Goal: Task Accomplishment & Management: Use online tool/utility

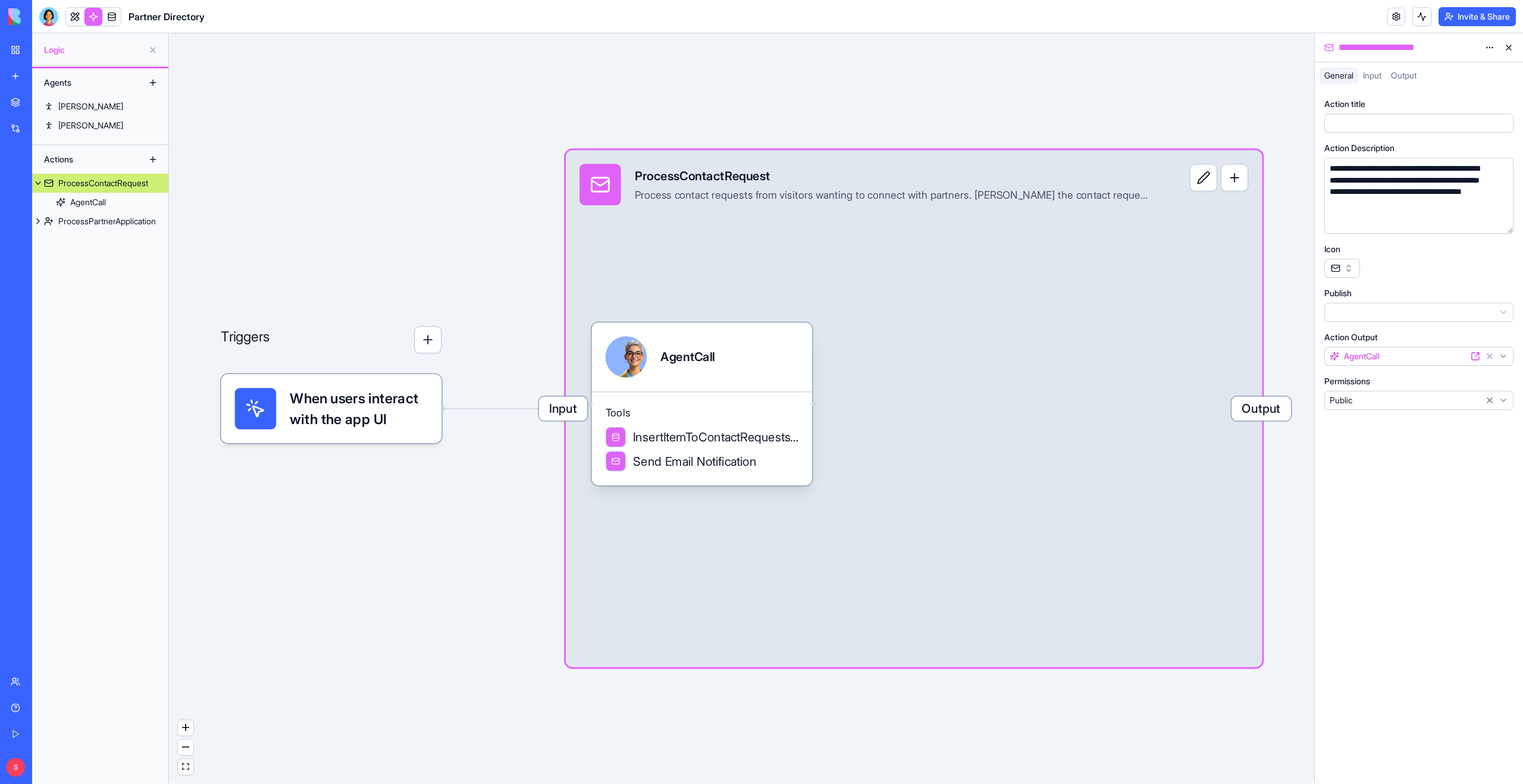
click at [1236, 178] on button "button" at bounding box center [1234, 177] width 27 height 27
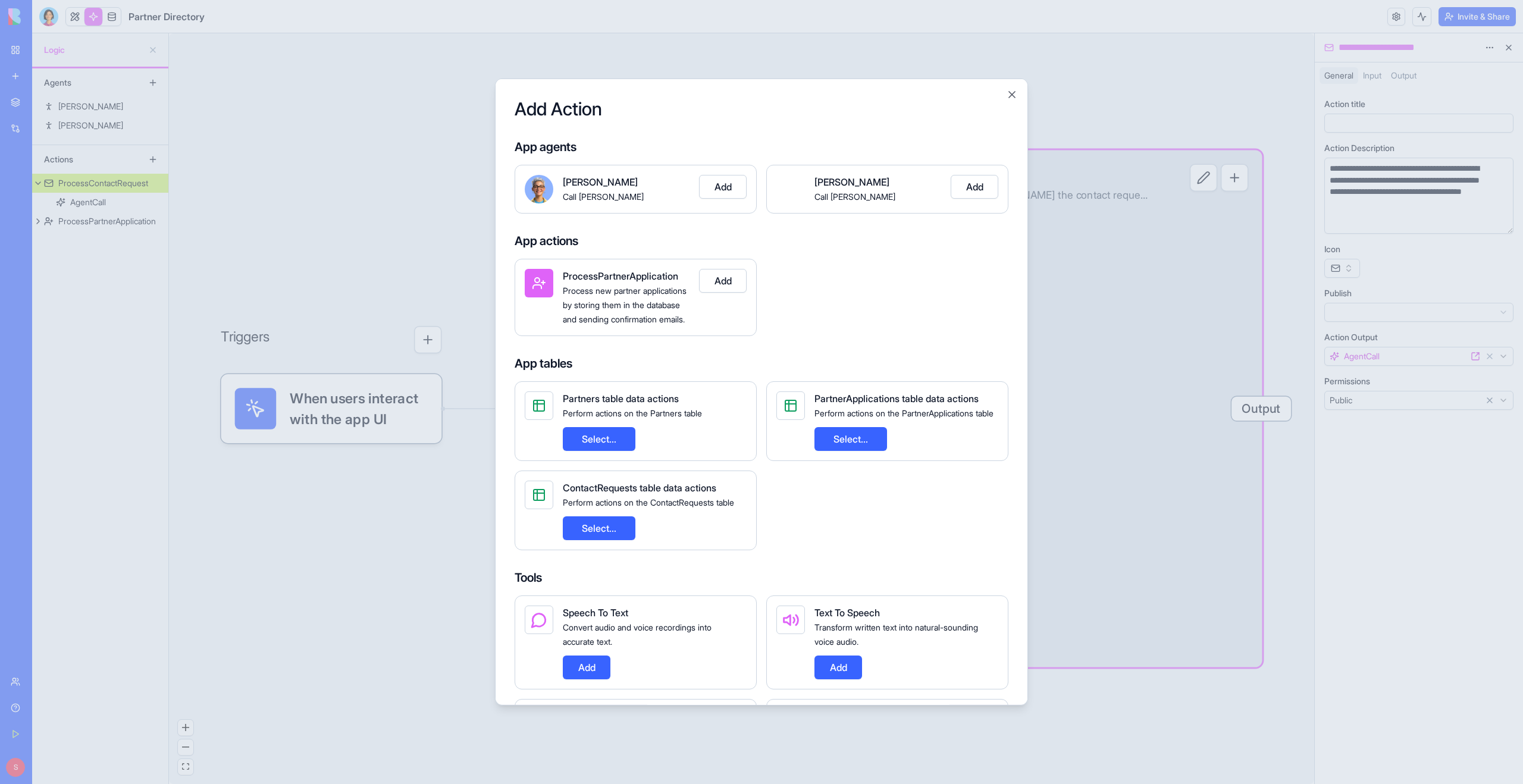
click at [1236, 178] on div at bounding box center [761, 392] width 1523 height 784
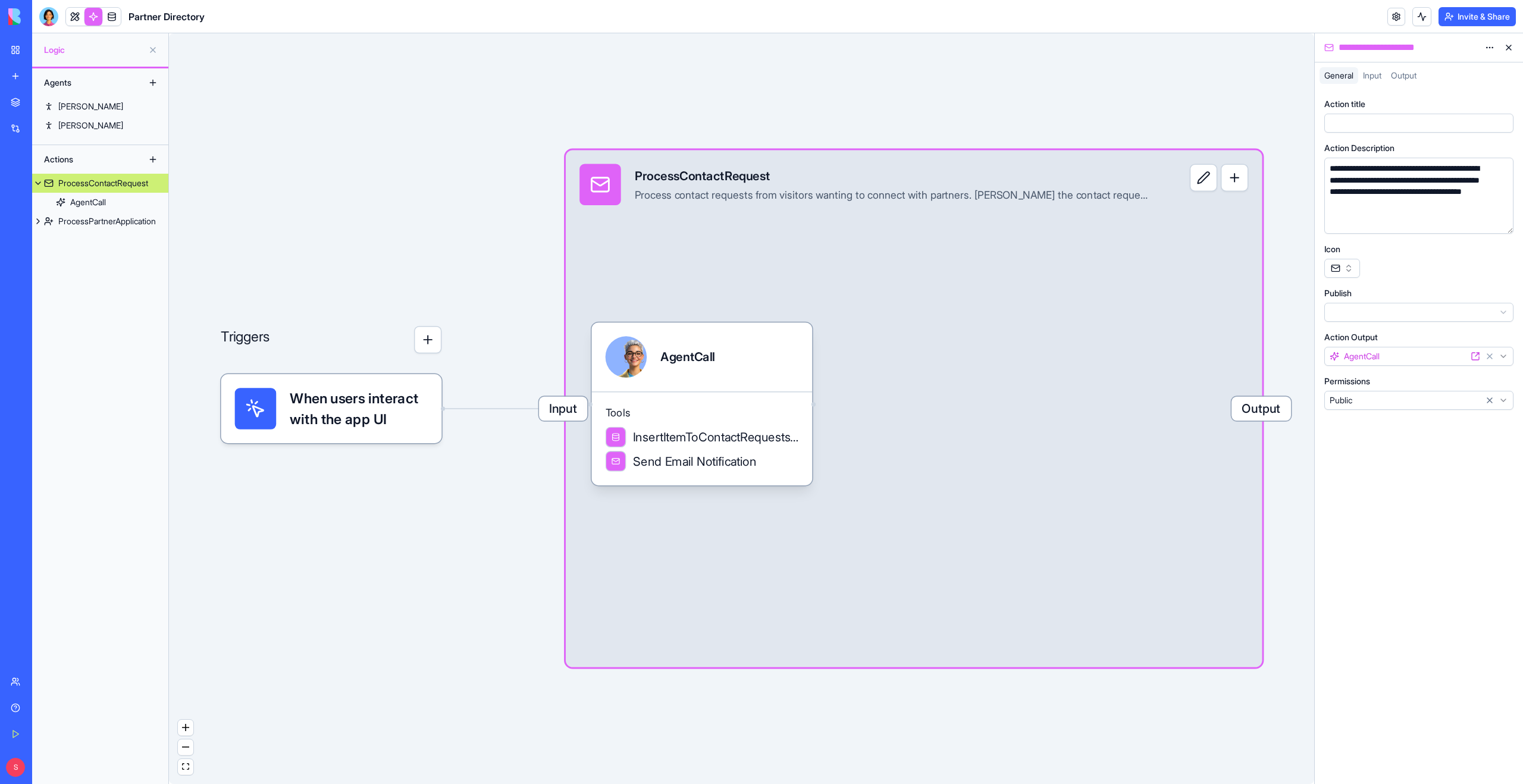
click at [156, 166] on button at bounding box center [153, 160] width 19 height 19
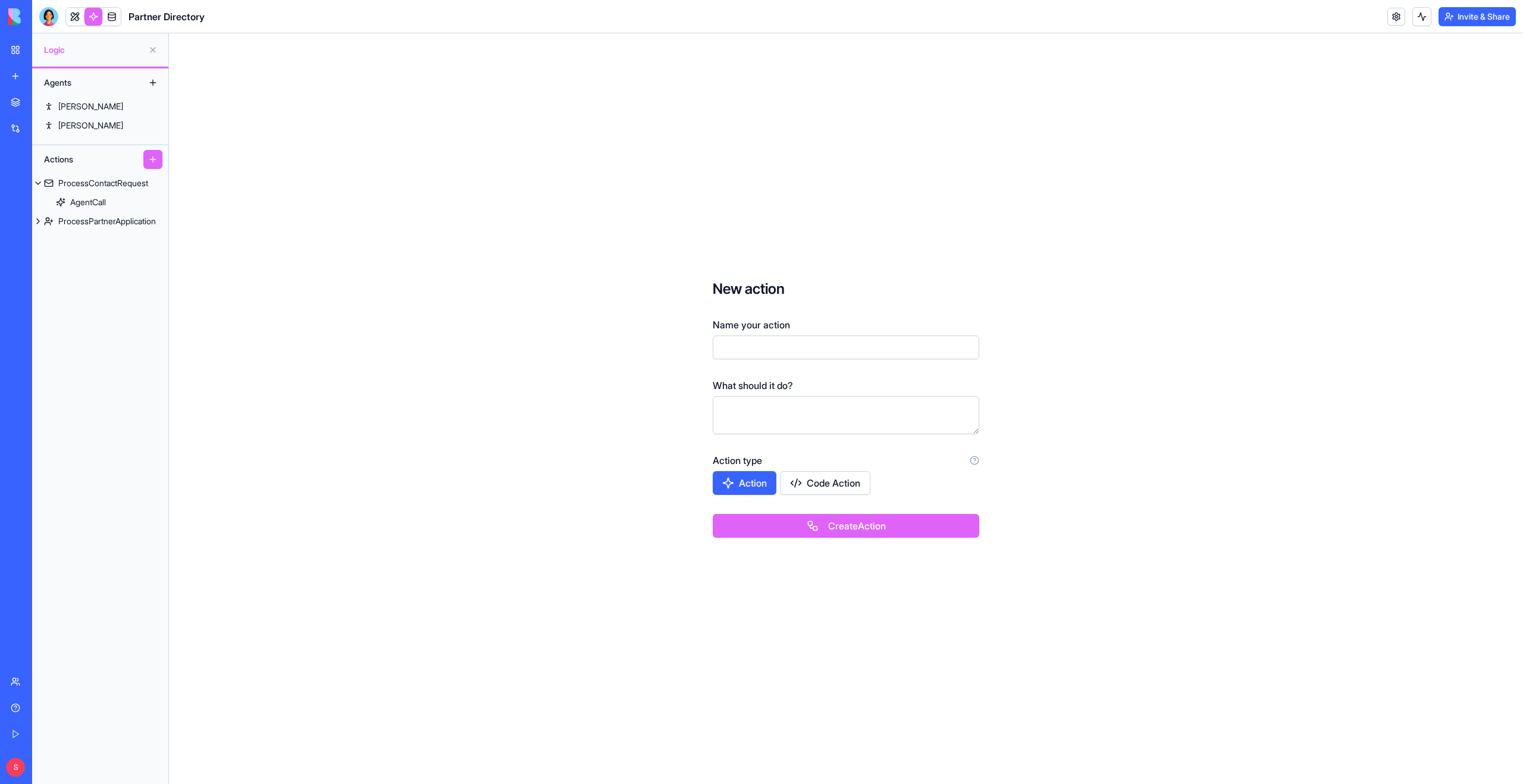
click at [756, 341] on input "Name your action" at bounding box center [846, 347] width 266 height 24
type input "**********"
click at [787, 410] on textarea at bounding box center [846, 414] width 266 height 38
click at [849, 526] on button "Create Action" at bounding box center [846, 526] width 266 height 24
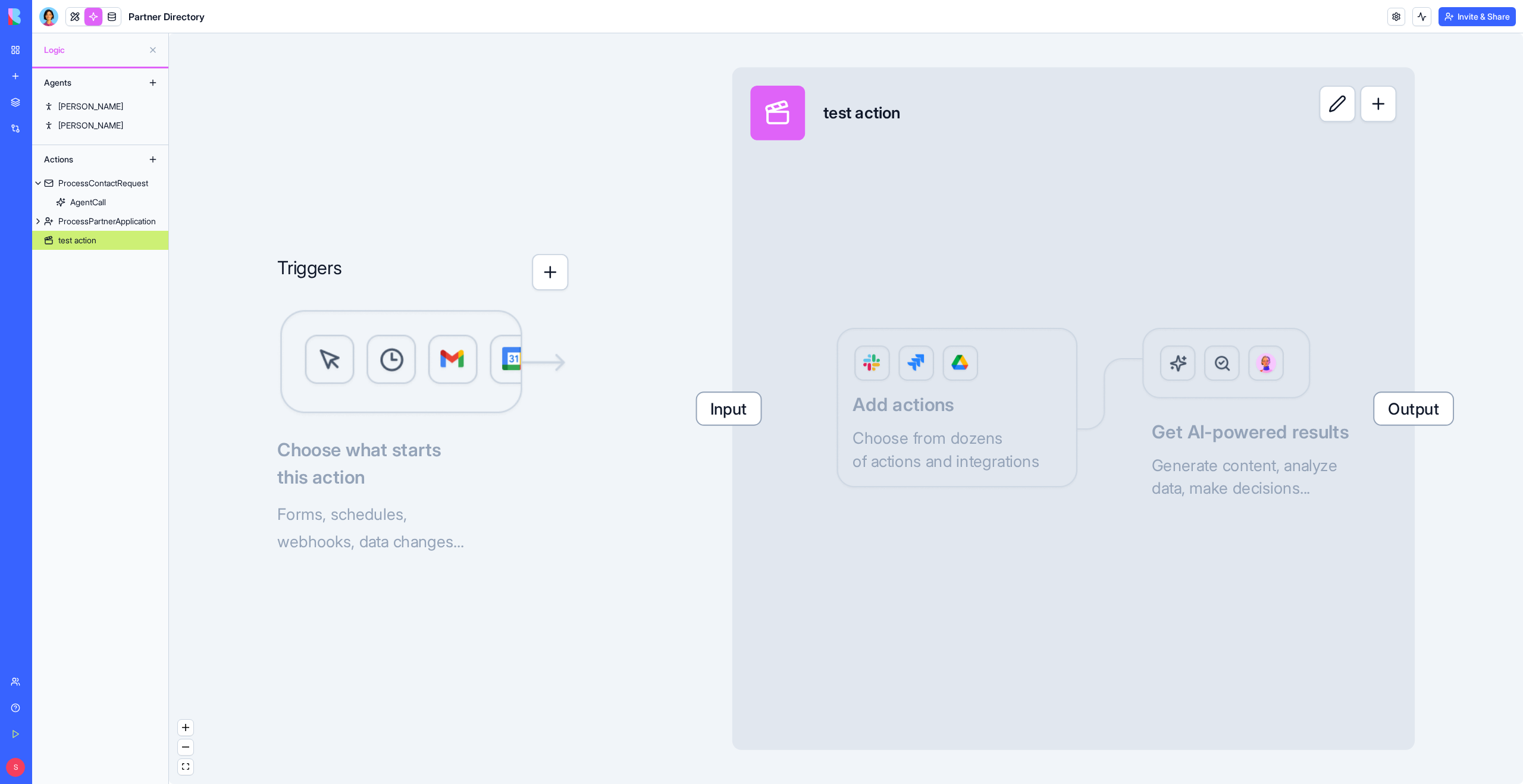
click at [1377, 98] on button "button" at bounding box center [1377, 103] width 36 height 36
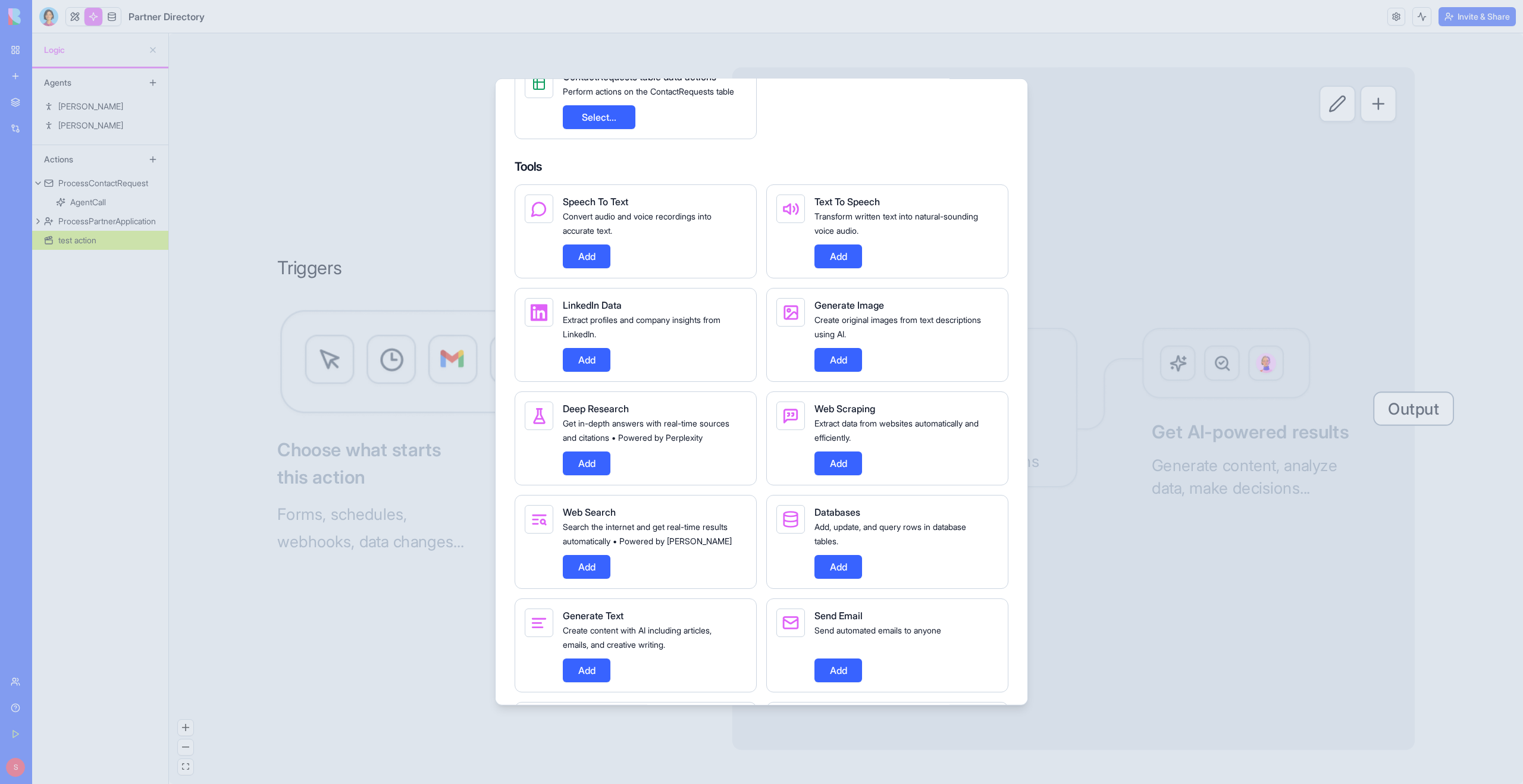
scroll to position [692, 0]
